Goal: Task Accomplishment & Management: Complete application form

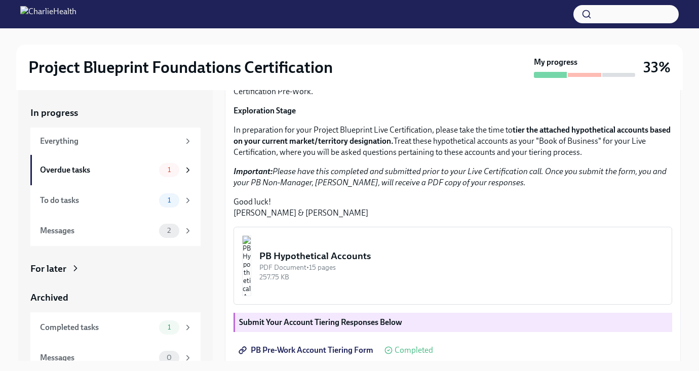
scroll to position [113, 0]
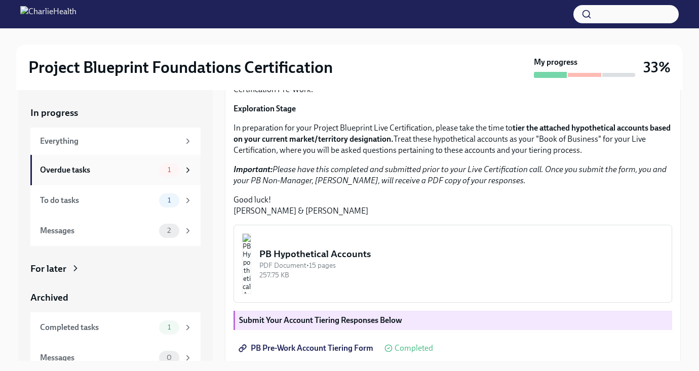
click at [163, 173] on span "1" at bounding box center [169, 170] width 15 height 8
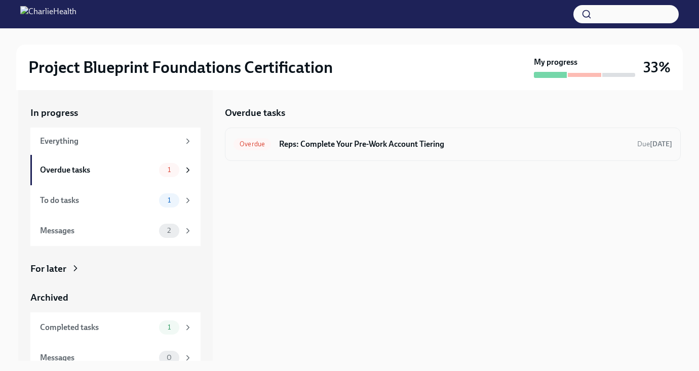
click at [452, 147] on h6 "Reps: Complete Your Pre-Work Account Tiering" at bounding box center [454, 144] width 350 height 11
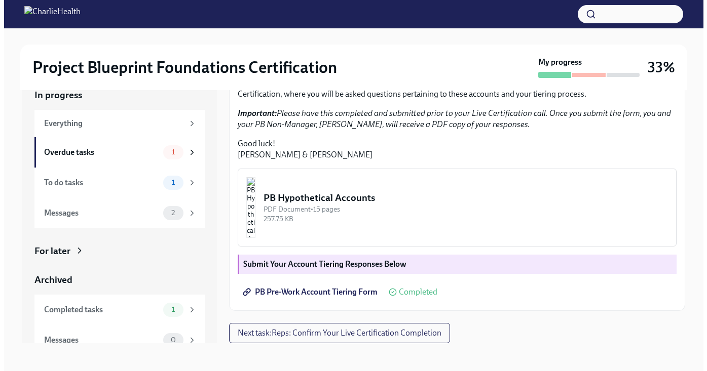
scroll to position [18, 0]
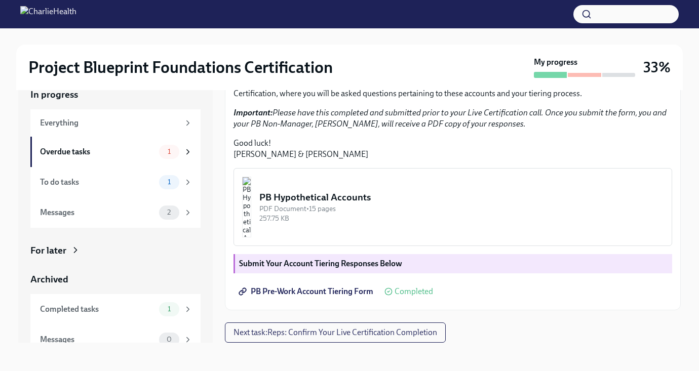
click at [251, 199] on img "button" at bounding box center [246, 207] width 9 height 61
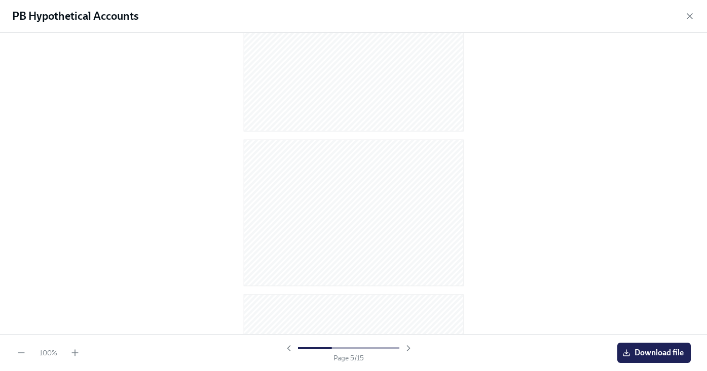
scroll to position [171, 0]
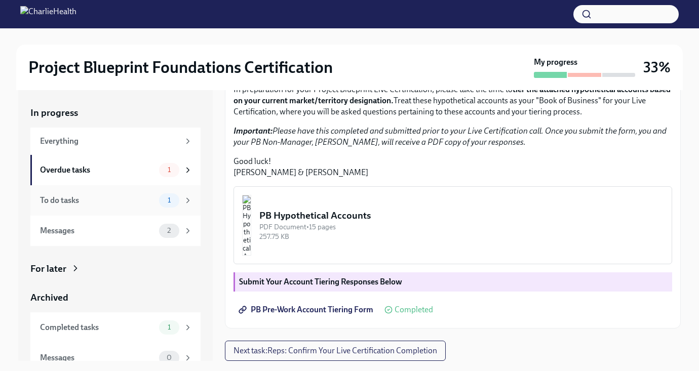
click at [144, 204] on div "To do tasks" at bounding box center [97, 200] width 115 height 11
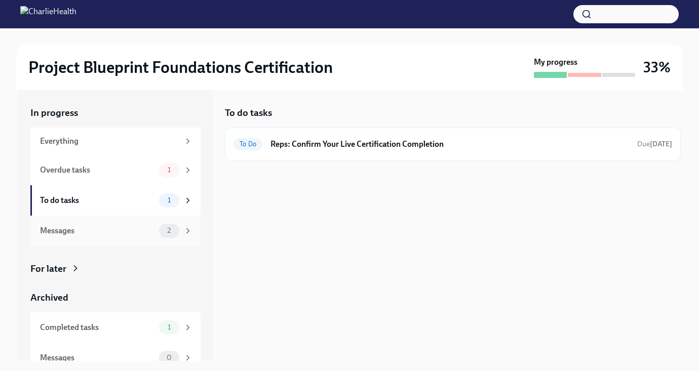
click at [142, 233] on div "Messages" at bounding box center [97, 230] width 115 height 11
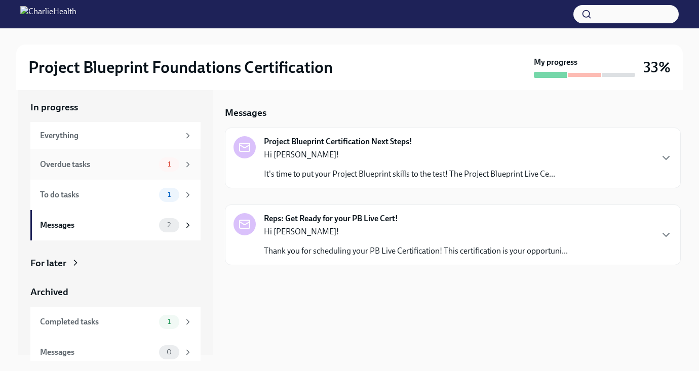
scroll to position [12, 0]
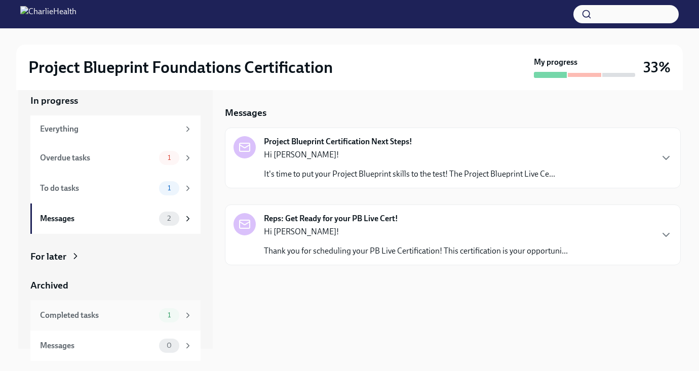
click at [133, 312] on div "Completed tasks" at bounding box center [97, 315] width 115 height 11
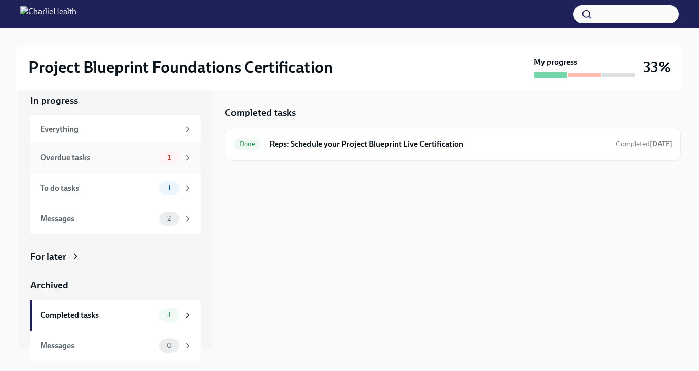
click at [123, 156] on div "Overdue tasks" at bounding box center [97, 157] width 115 height 11
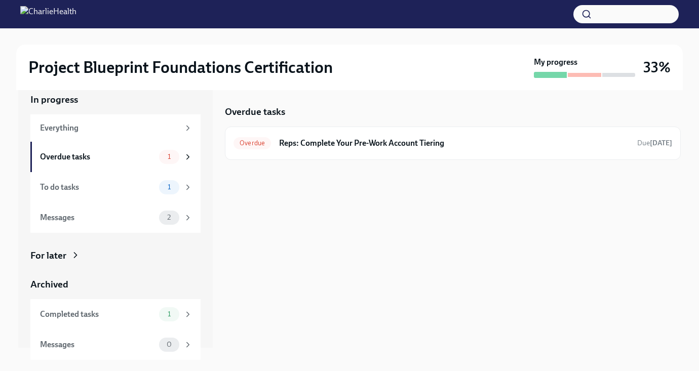
scroll to position [2, 0]
click at [112, 163] on div "Overdue tasks 1" at bounding box center [115, 156] width 170 height 30
click at [417, 141] on h6 "Reps: Complete Your Pre-Work Account Tiering" at bounding box center [454, 142] width 350 height 11
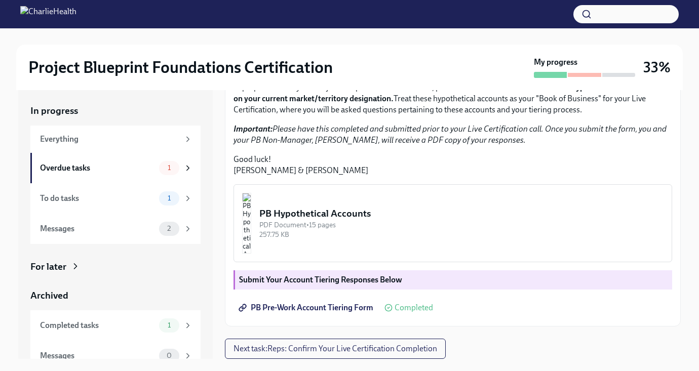
scroll to position [256, 0]
click at [358, 309] on span "PB Pre-Work Account Tiering Form" at bounding box center [307, 308] width 133 height 10
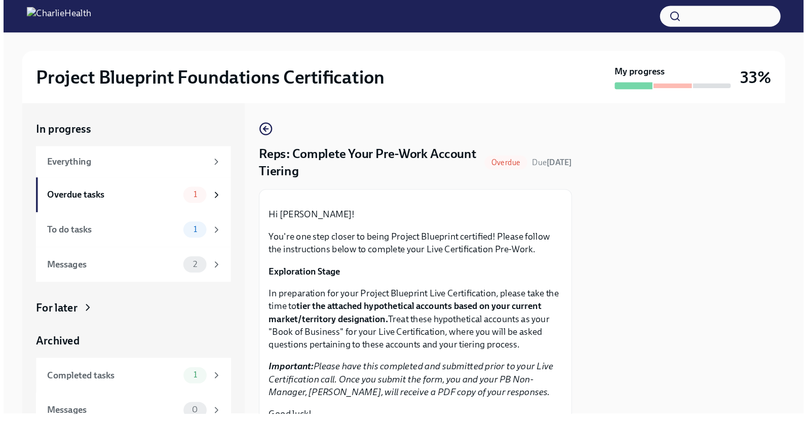
scroll to position [0, 0]
